Goal: Book appointment/travel/reservation

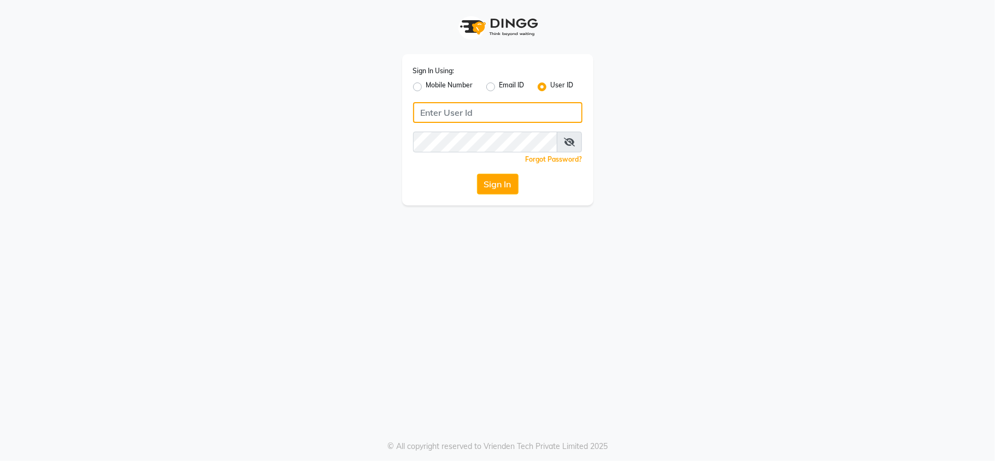
click at [481, 105] on input "Username" at bounding box center [497, 112] width 169 height 21
type input "rozyssalon"
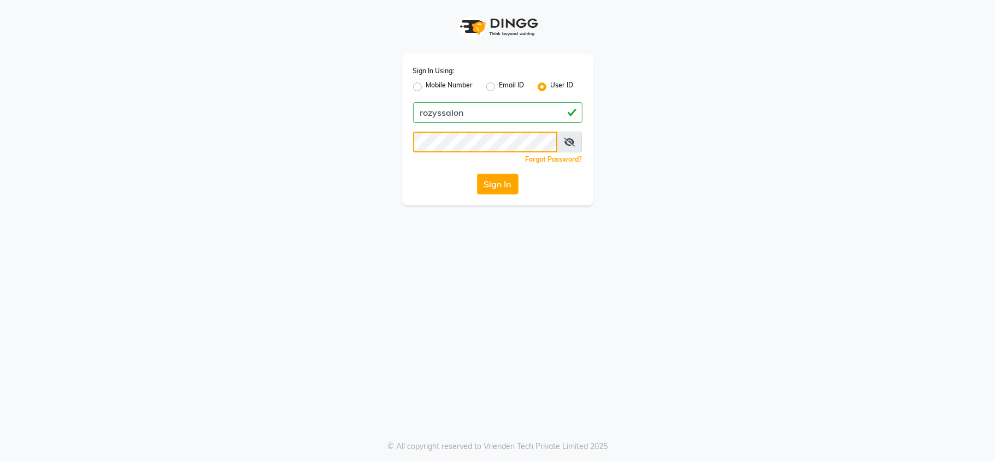
click at [477, 174] on button "Sign In" at bounding box center [498, 184] width 42 height 21
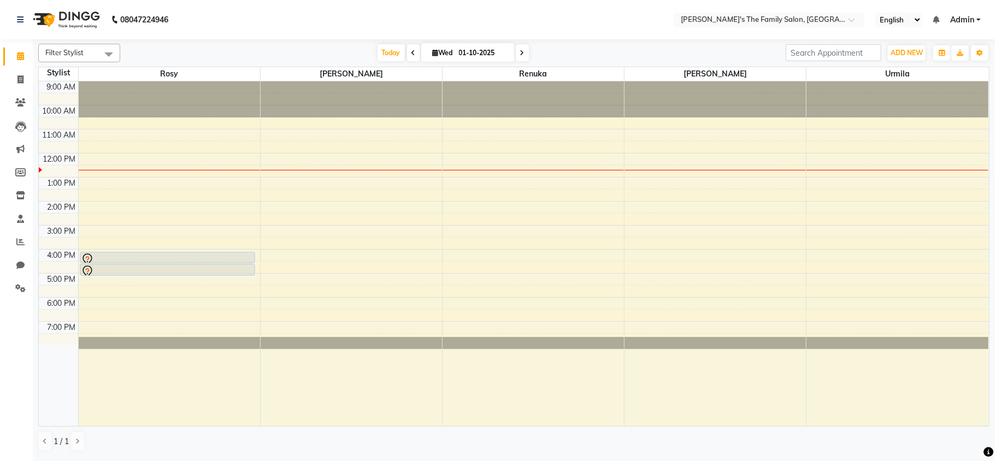
click at [412, 56] on icon at bounding box center [414, 53] width 4 height 7
type input "30-09-2025"
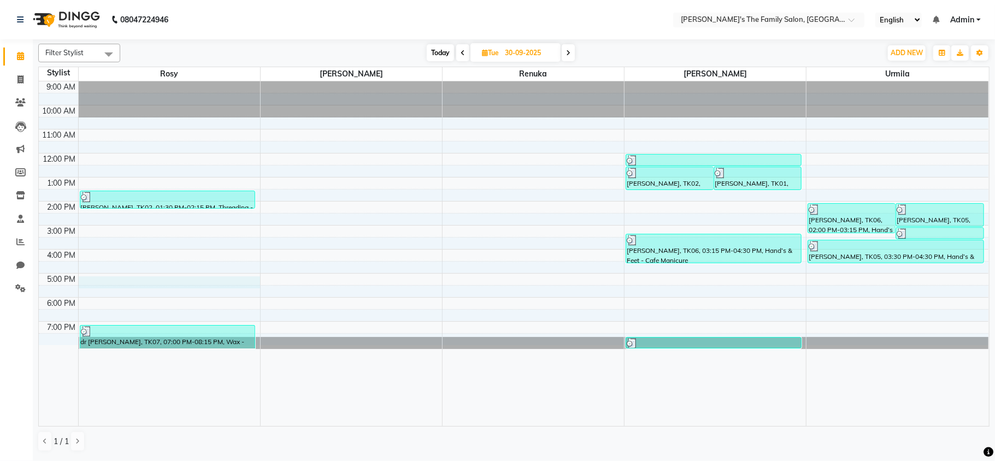
click at [138, 278] on div "9:00 AM 10:00 AM 11:00 AM 12:00 PM 1:00 PM 2:00 PM 3:00 PM 4:00 PM 5:00 PM 6:00…" at bounding box center [514, 253] width 950 height 345
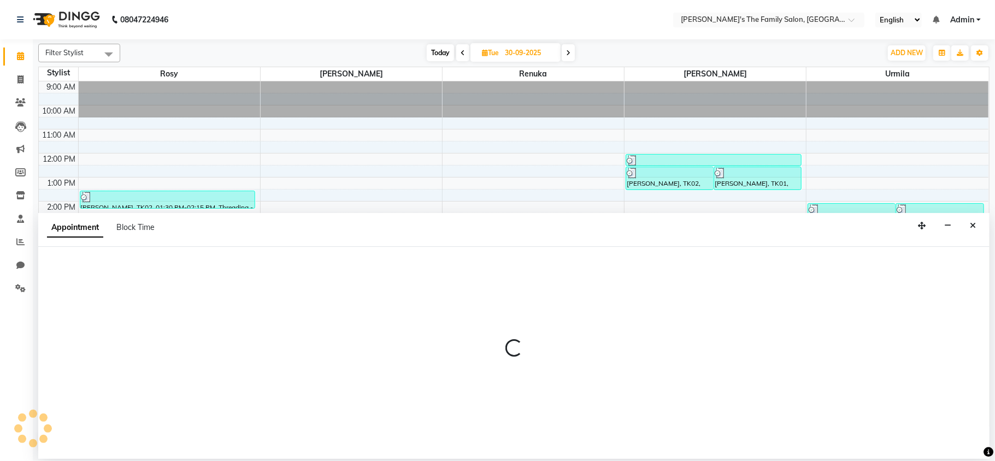
select select "50499"
select select "1020"
select select "tentative"
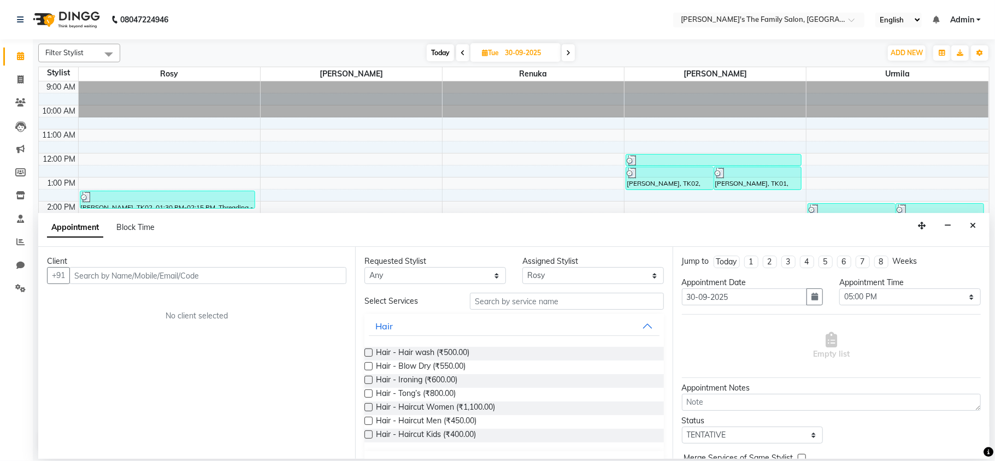
click at [137, 275] on input "text" at bounding box center [207, 275] width 277 height 17
type input "a"
type input "72196824747"
click at [315, 272] on span "Add Client" at bounding box center [323, 276] width 37 height 10
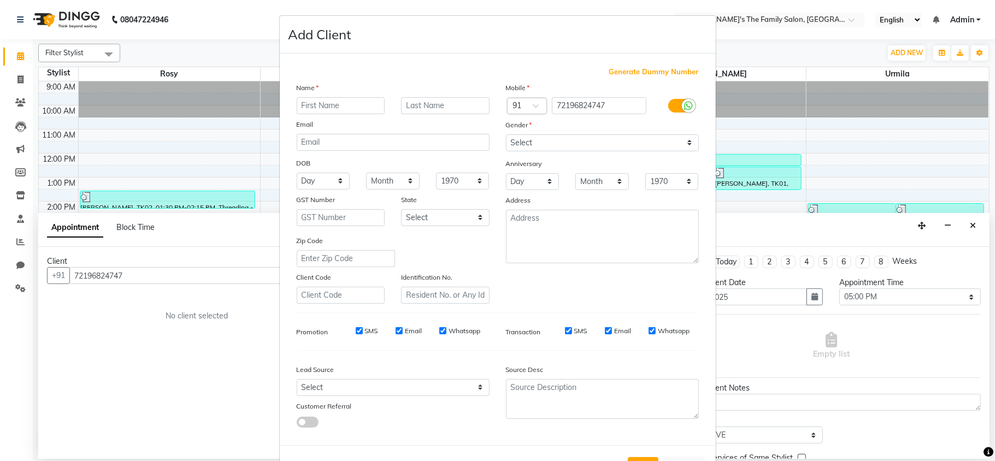
click at [362, 104] on input "text" at bounding box center [341, 105] width 89 height 17
type input "[PERSON_NAME]"
drag, startPoint x: 420, startPoint y: 96, endPoint x: 419, endPoint y: 103, distance: 6.6
click at [419, 103] on div "Name [PERSON_NAME] Email DOB Day 01 02 03 04 05 06 07 08 09 10 11 12 13 14 15 1…" at bounding box center [393, 193] width 209 height 222
click at [419, 103] on input "text" at bounding box center [445, 105] width 89 height 17
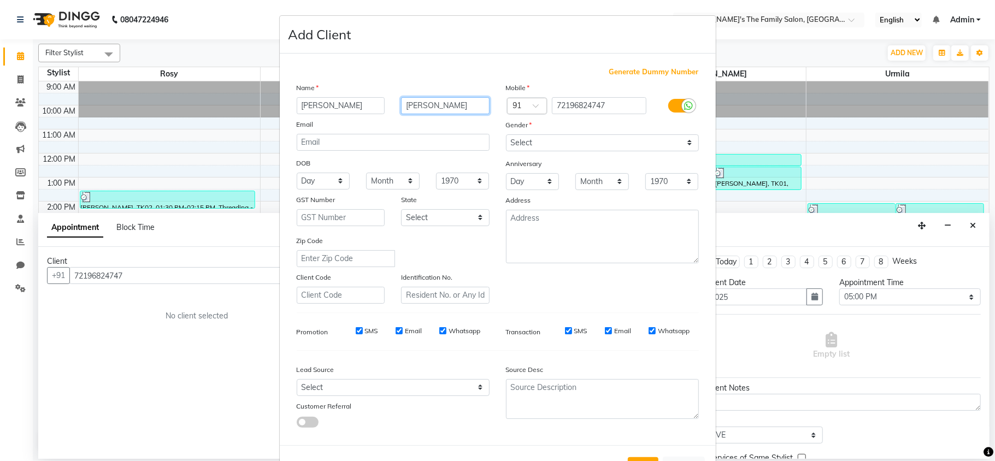
type input "[PERSON_NAME]"
click at [353, 326] on div "SMS" at bounding box center [359, 331] width 38 height 10
click at [354, 333] on div "SMS" at bounding box center [359, 331] width 38 height 10
click at [356, 331] on input "SMS" at bounding box center [359, 330] width 7 height 7
checkbox input "false"
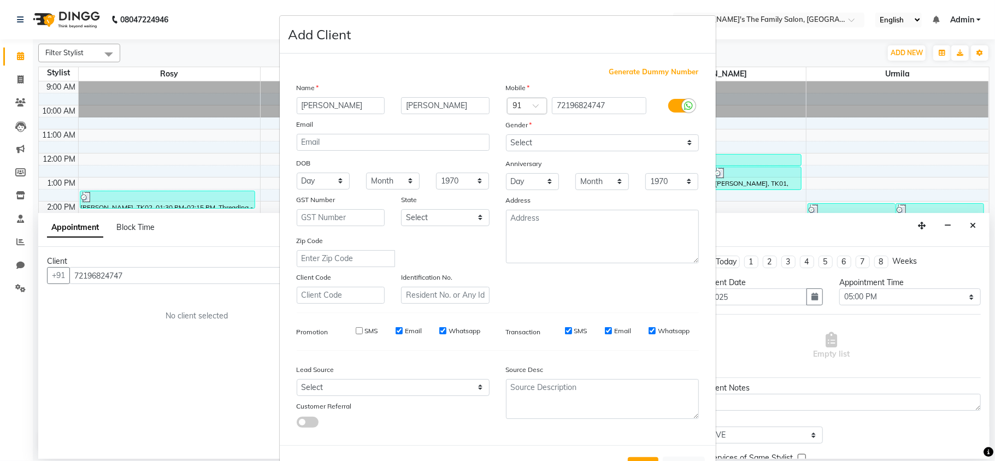
click at [396, 328] on input "Email" at bounding box center [399, 330] width 7 height 7
checkbox input "false"
click at [516, 143] on select "Select [DEMOGRAPHIC_DATA] [DEMOGRAPHIC_DATA] Other Prefer Not To Say" at bounding box center [602, 142] width 193 height 17
select select "[DEMOGRAPHIC_DATA]"
click at [506, 134] on select "Select [DEMOGRAPHIC_DATA] [DEMOGRAPHIC_DATA] Other Prefer Not To Say" at bounding box center [602, 142] width 193 height 17
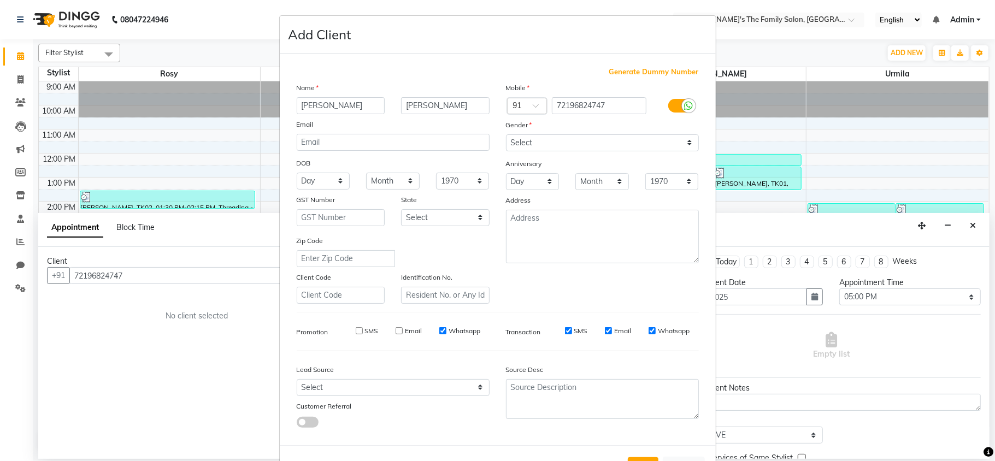
click at [439, 328] on input "Whatsapp" at bounding box center [442, 330] width 7 height 7
checkbox input "false"
click at [651, 138] on select "Select [DEMOGRAPHIC_DATA] [DEMOGRAPHIC_DATA] Other Prefer Not To Say" at bounding box center [602, 142] width 193 height 17
select select "[DEMOGRAPHIC_DATA]"
click at [506, 134] on select "Select [DEMOGRAPHIC_DATA] [DEMOGRAPHIC_DATA] Other Prefer Not To Say" at bounding box center [602, 142] width 193 height 17
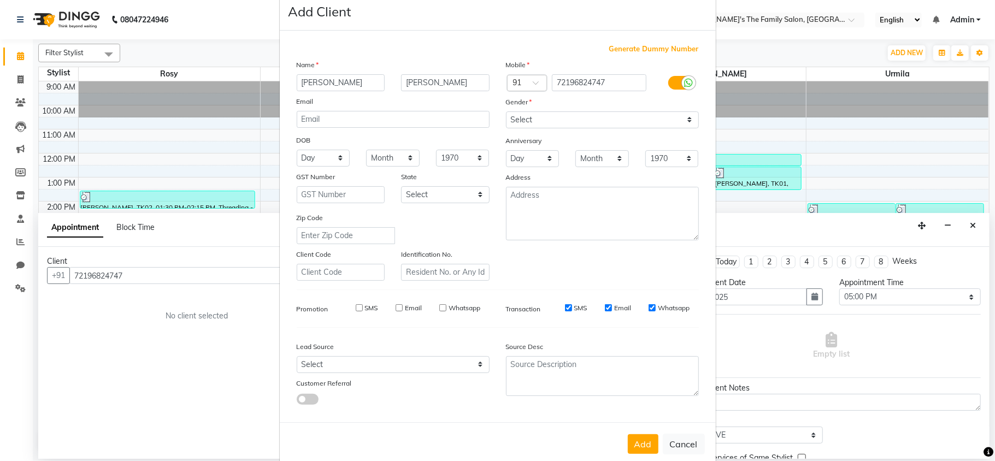
scroll to position [40, 0]
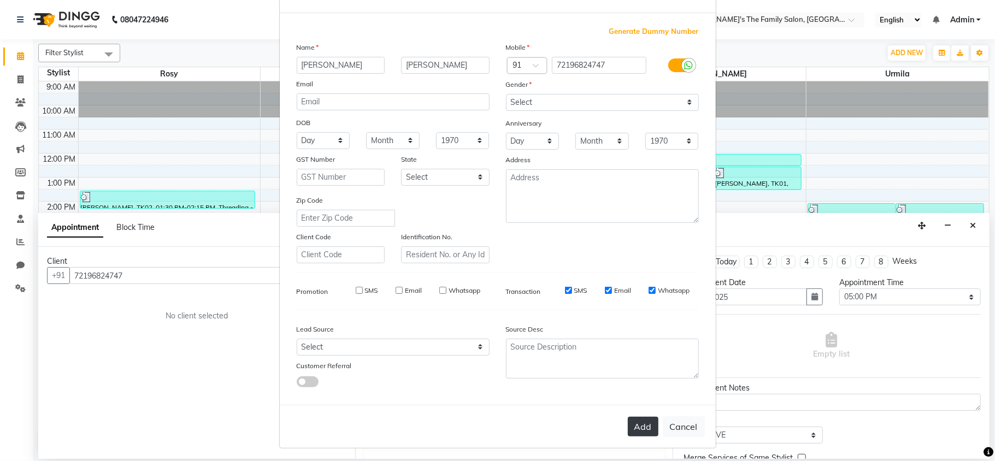
click at [633, 425] on button "Add" at bounding box center [643, 427] width 31 height 20
select select
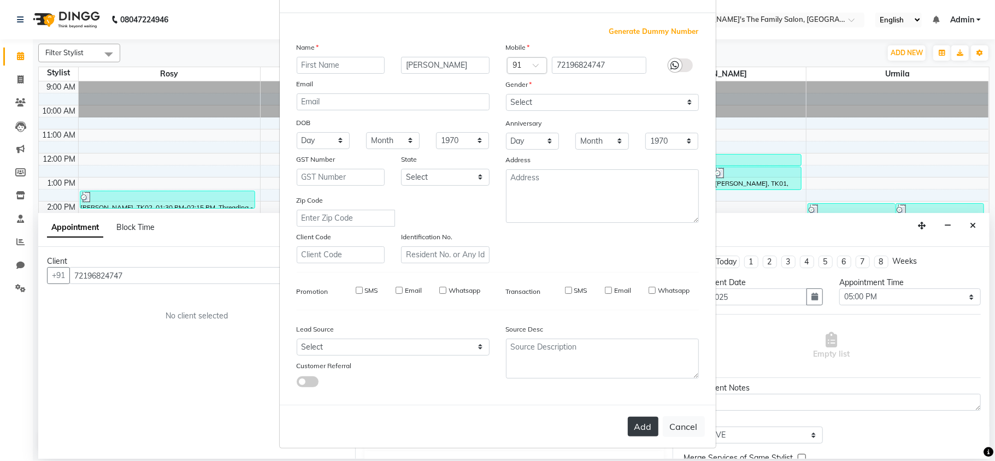
select select
checkbox input "false"
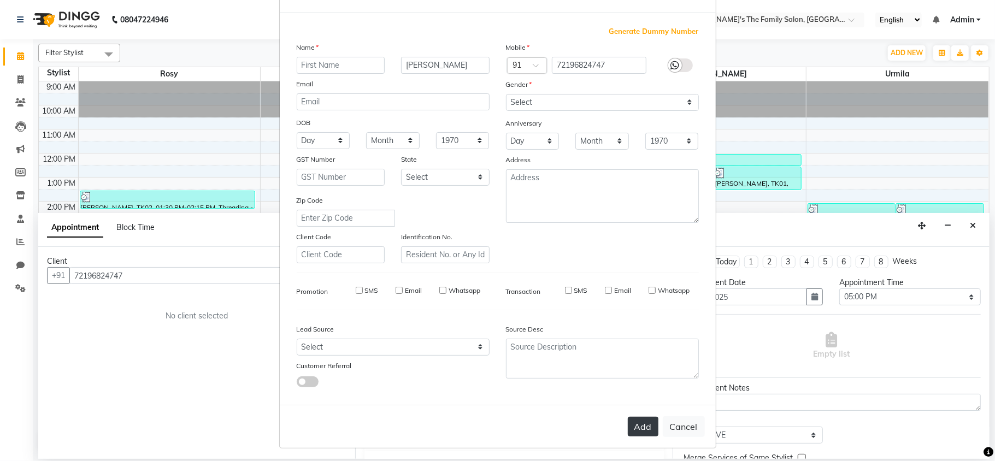
checkbox input "false"
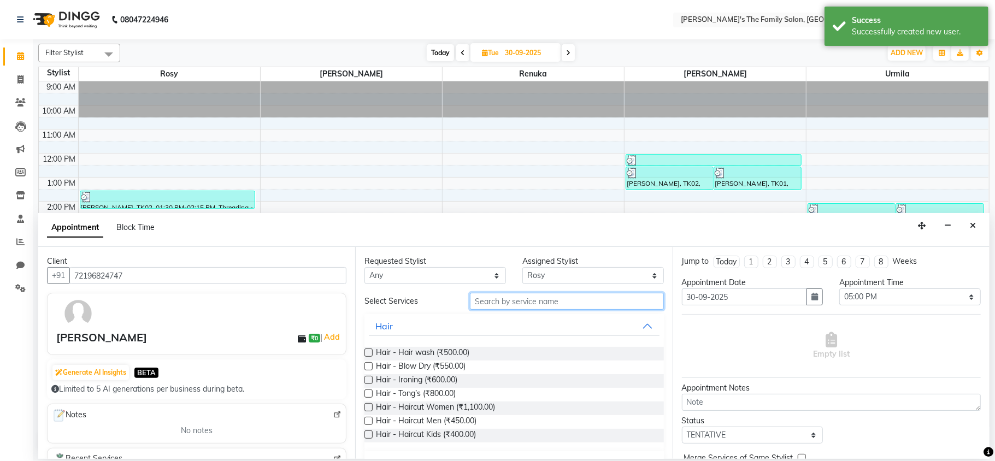
click at [496, 296] on input "text" at bounding box center [567, 301] width 194 height 17
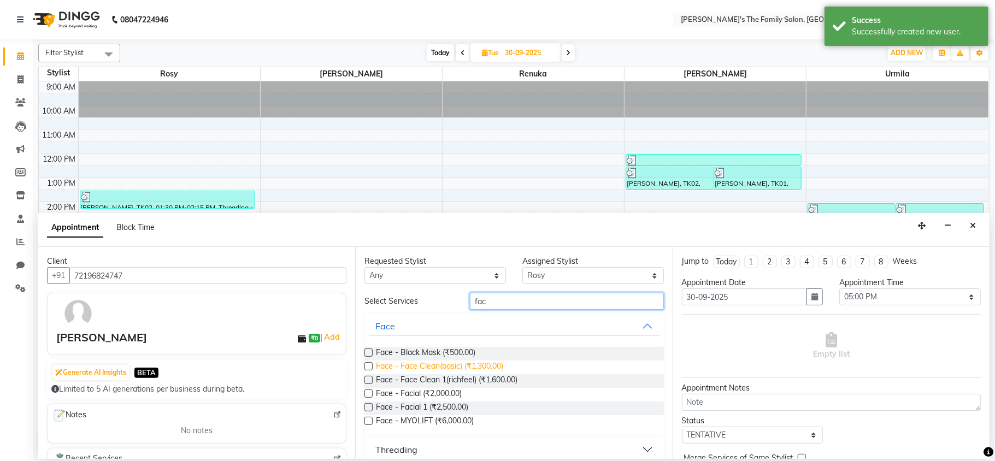
type input "fac"
click at [446, 366] on span "Face - Face Clean(basic) (₹1,300.00)" at bounding box center [439, 368] width 127 height 14
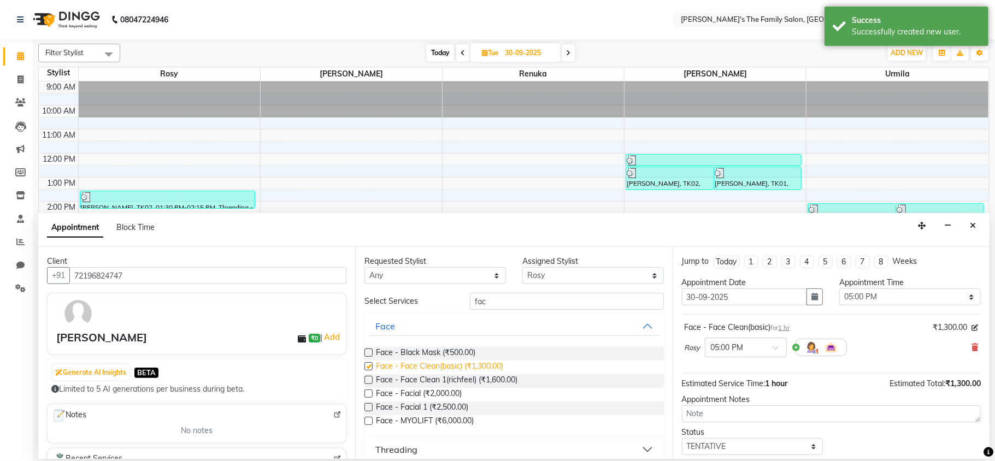
checkbox input "false"
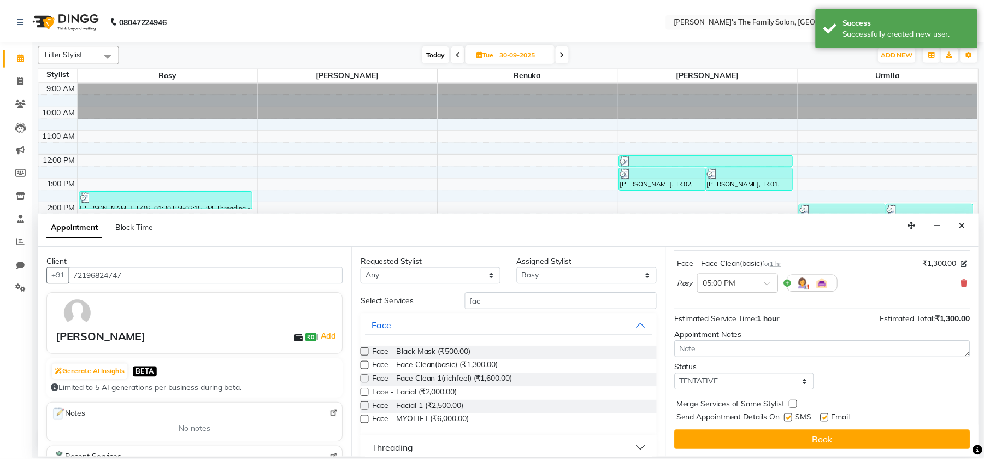
scroll to position [66, 0]
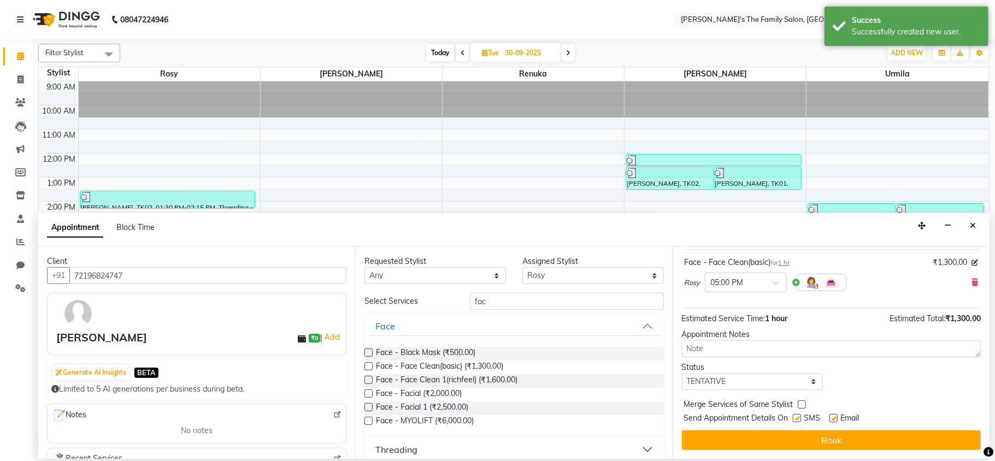
click at [796, 420] on label at bounding box center [797, 418] width 8 height 8
click at [796, 420] on input "checkbox" at bounding box center [796, 419] width 7 height 7
checkbox input "false"
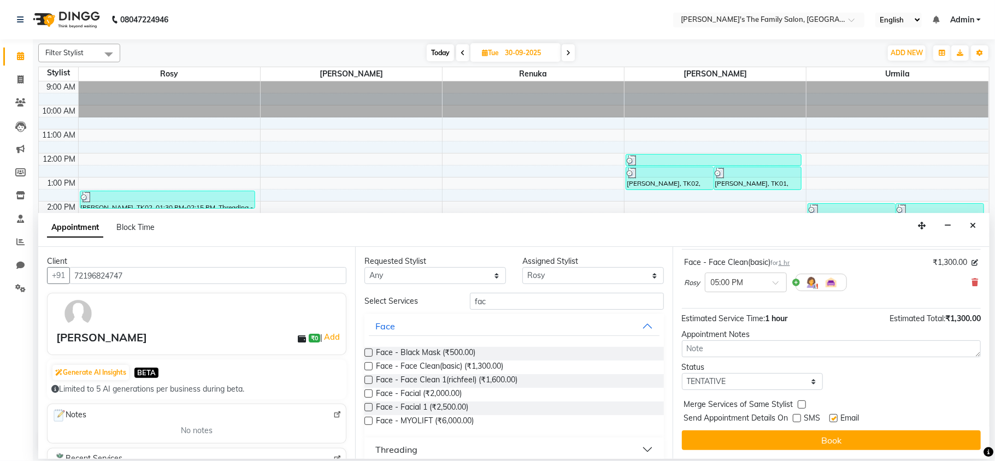
click at [835, 420] on label at bounding box center [834, 418] width 8 height 8
click at [835, 420] on input "checkbox" at bounding box center [833, 419] width 7 height 7
checkbox input "false"
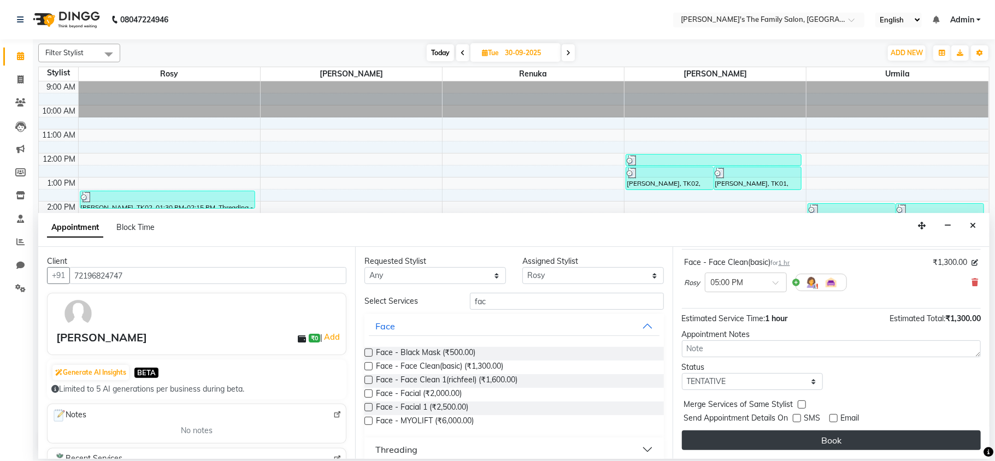
click at [819, 437] on button "Book" at bounding box center [831, 441] width 299 height 20
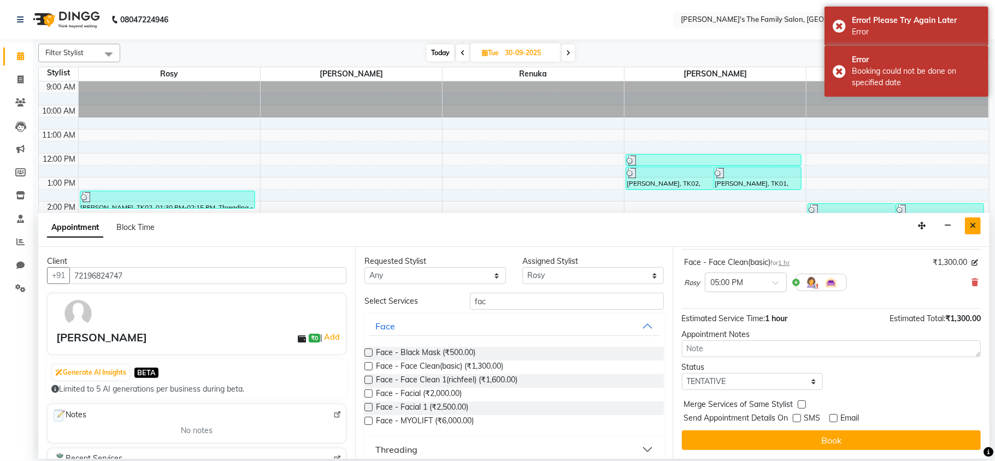
click at [978, 224] on button "Close" at bounding box center [973, 226] width 16 height 17
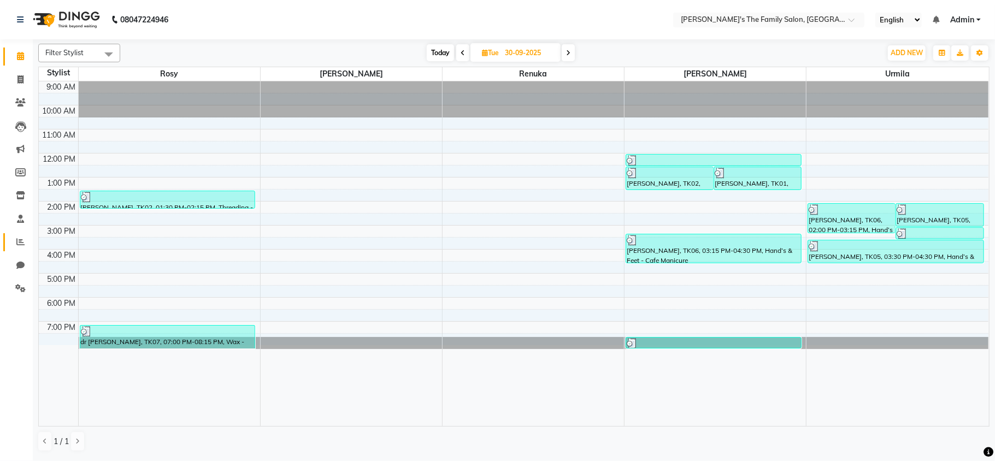
click at [16, 250] on link "Reports" at bounding box center [16, 242] width 26 height 18
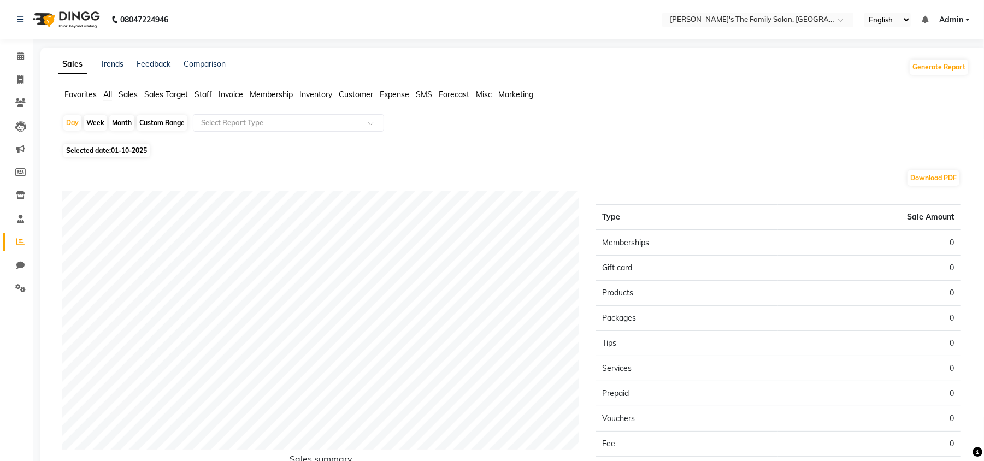
click at [120, 121] on div "Month" at bounding box center [121, 122] width 25 height 15
select select "10"
select select "2025"
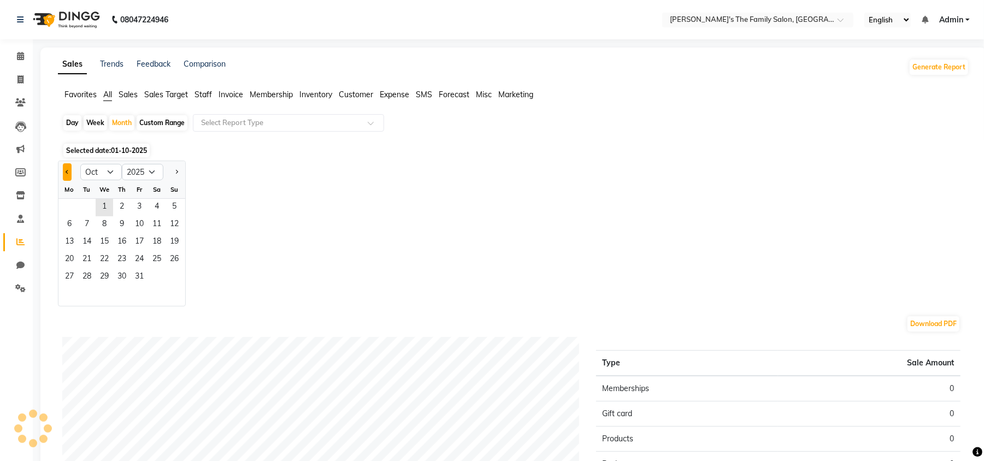
click at [63, 166] on button "Previous month" at bounding box center [67, 171] width 9 height 17
select select "9"
click at [70, 209] on span "1" at bounding box center [69, 207] width 17 height 17
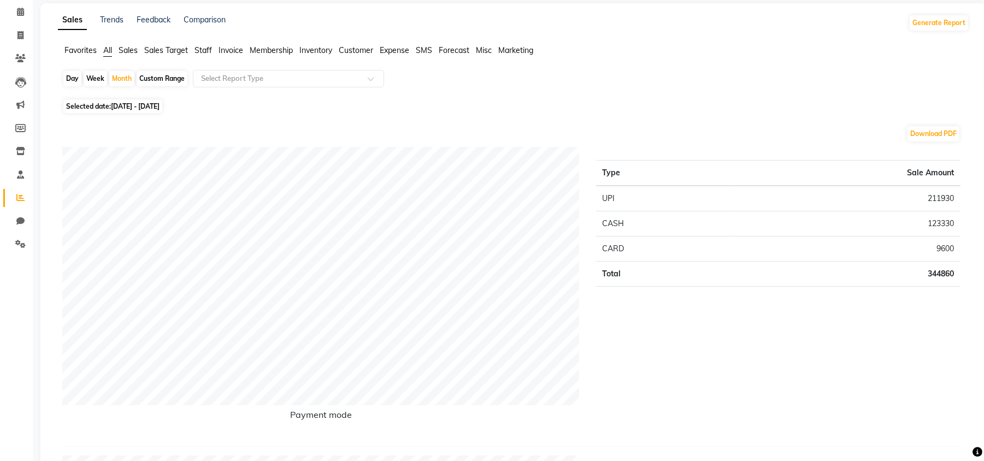
scroll to position [58, 0]
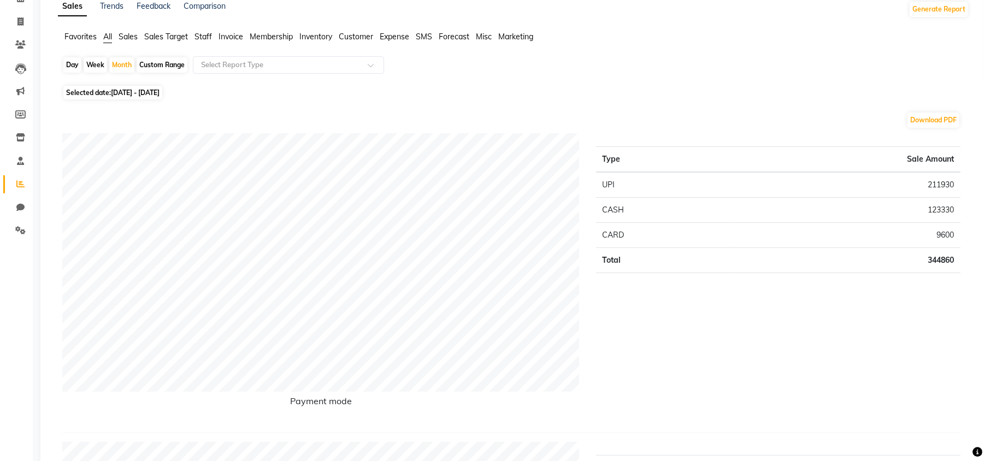
click at [143, 60] on div "Custom Range" at bounding box center [162, 64] width 51 height 15
select select "9"
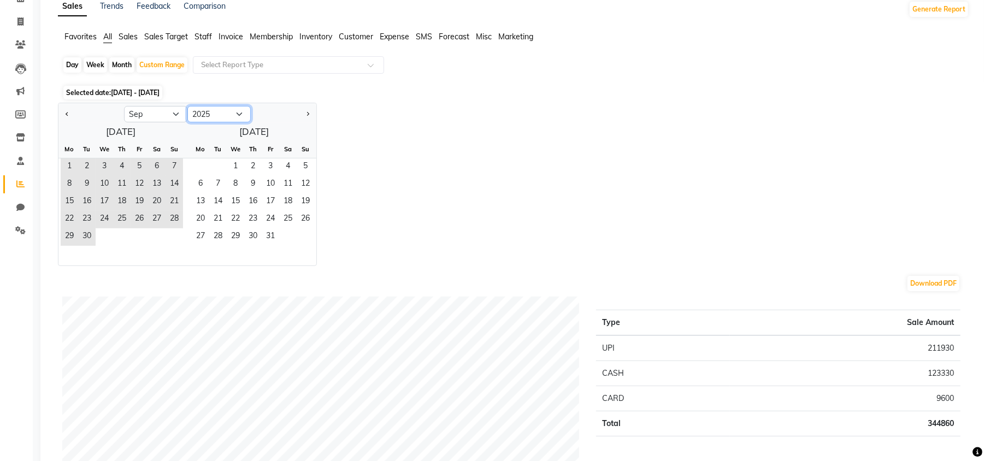
click at [239, 117] on select "2015 2016 2017 2018 2019 2020 2021 2022 2023 2024 2025 2026 2027 2028 2029 2030…" at bounding box center [218, 114] width 63 height 16
select select "2024"
click at [187, 106] on select "2015 2016 2017 2018 2019 2020 2021 2022 2023 2024 2025 2026 2027 2028 2029 2030…" at bounding box center [218, 114] width 63 height 16
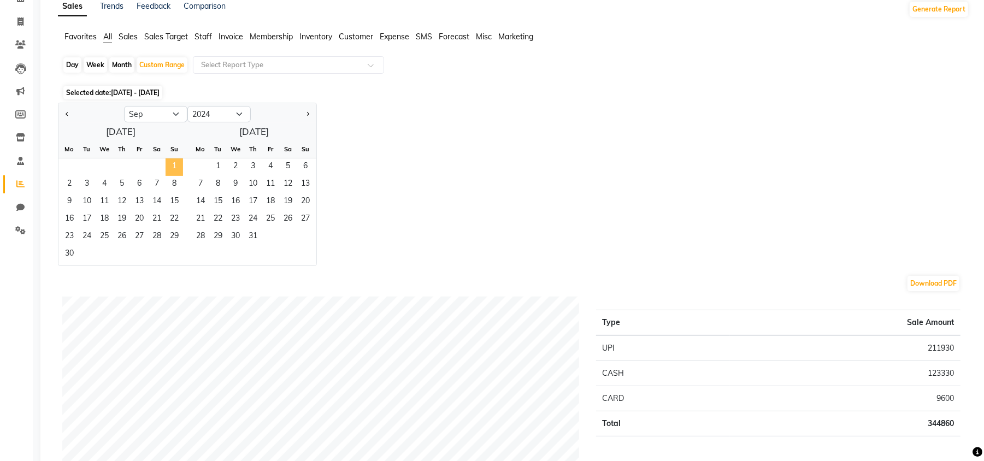
click at [174, 163] on span "1" at bounding box center [174, 166] width 17 height 17
click at [75, 254] on span "30" at bounding box center [69, 254] width 17 height 17
